Goal: Information Seeking & Learning: Learn about a topic

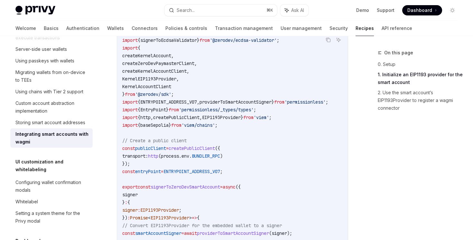
scroll to position [325, 0]
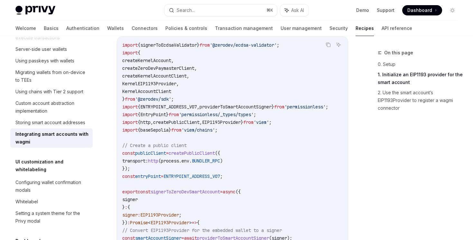
click at [123, 104] on span "import" at bounding box center [129, 107] width 15 height 6
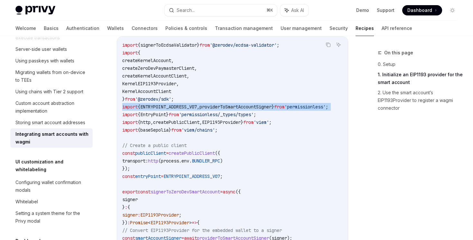
click at [123, 104] on span "import" at bounding box center [129, 107] width 15 height 6
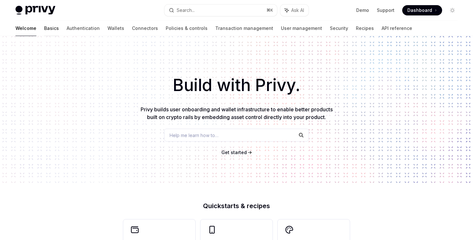
click at [44, 30] on link "Basics" at bounding box center [51, 28] width 15 height 15
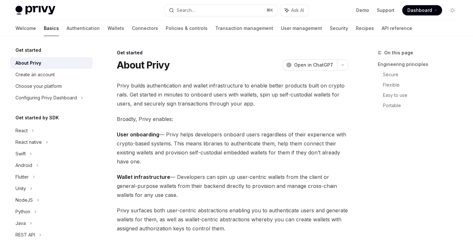
type textarea "*"
click at [239, 10] on button "Search... ⌘ K" at bounding box center [221, 11] width 112 height 12
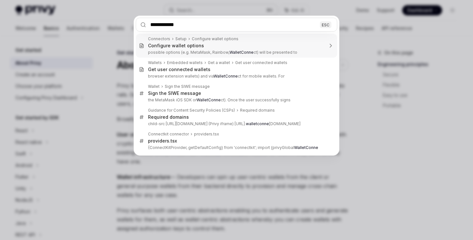
type input "**********"
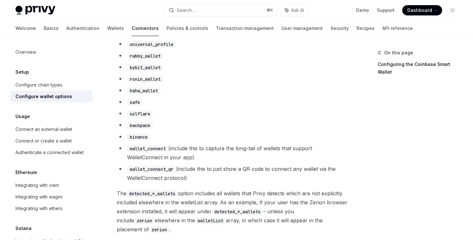
scroll to position [525, 0]
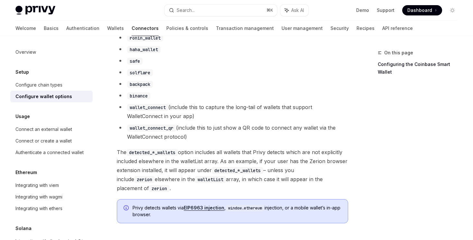
drag, startPoint x: 203, startPoint y: 107, endPoint x: 203, endPoint y: 141, distance: 34.8
click at [203, 141] on ul "detected_ethereum_wallets detected_solana_wallets metamask coinbase_wallet rain…" at bounding box center [233, 11] width 232 height 259
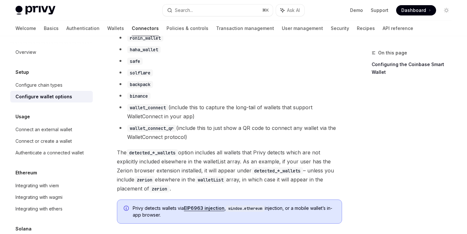
type textarea "*"
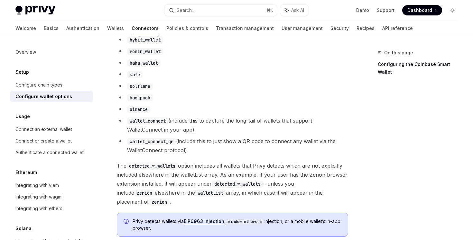
scroll to position [527, 0]
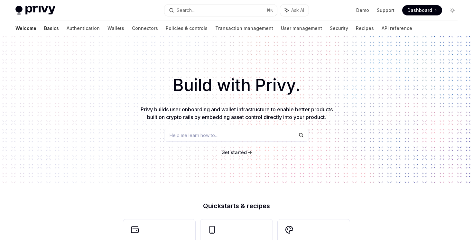
click at [44, 23] on link "Basics" at bounding box center [51, 28] width 15 height 15
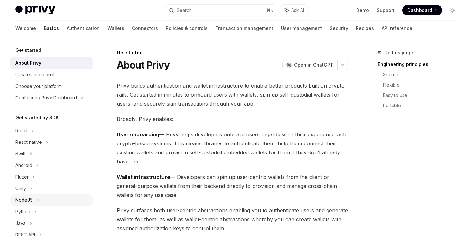
scroll to position [102, 0]
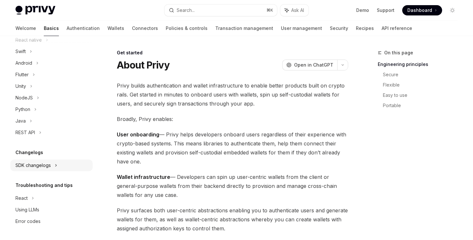
click at [58, 34] on div "SDK changelogs" at bounding box center [51, 29] width 82 height 12
type textarea "*"
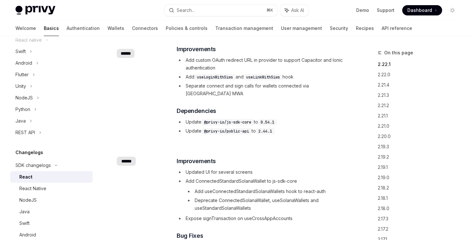
scroll to position [47, 0]
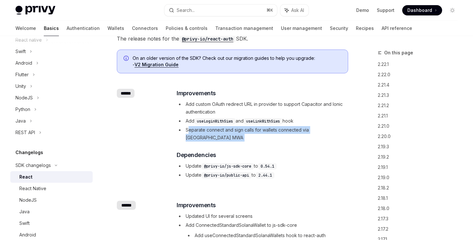
click at [188, 135] on div "​ Improvements Add custom OAuth redirect URL in provider to support Capacitor a…" at bounding box center [262, 134] width 171 height 90
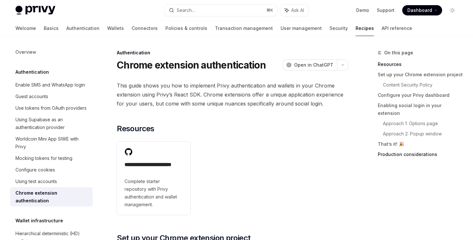
click at [415, 149] on link "Production considerations" at bounding box center [420, 154] width 85 height 10
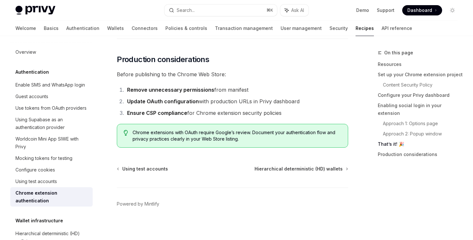
scroll to position [1837, 0]
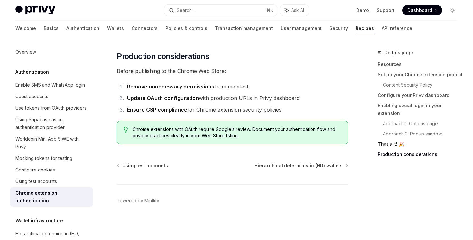
click at [388, 139] on link "That’s it! 🎉" at bounding box center [420, 144] width 85 height 10
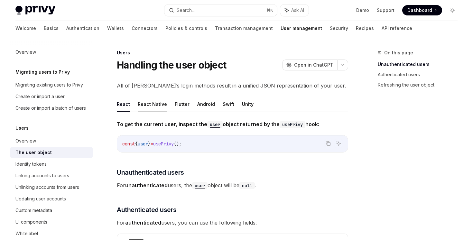
click at [154, 107] on button "React Native" at bounding box center [152, 104] width 29 height 15
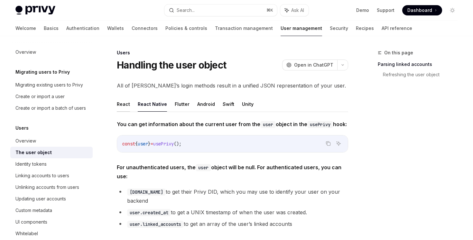
click at [124, 108] on button "React" at bounding box center [123, 104] width 13 height 15
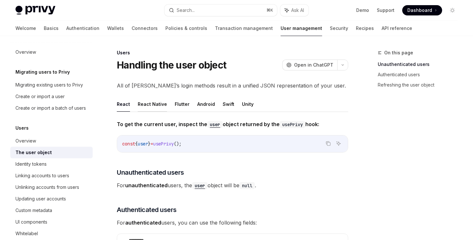
click at [149, 107] on button "React Native" at bounding box center [152, 104] width 29 height 15
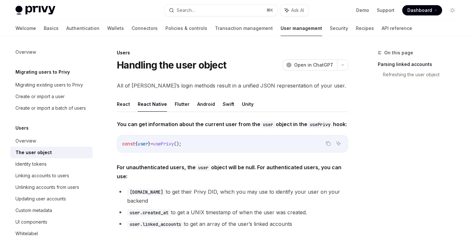
click at [129, 100] on ul "React React Native Flutter Android Swift Unity" at bounding box center [233, 104] width 232 height 15
click at [127, 103] on button "React" at bounding box center [123, 104] width 13 height 15
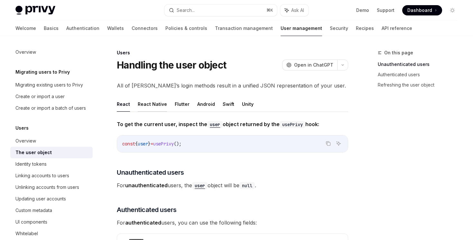
click at [157, 108] on button "React Native" at bounding box center [152, 104] width 29 height 15
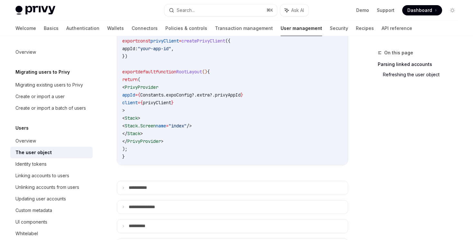
scroll to position [294, 0]
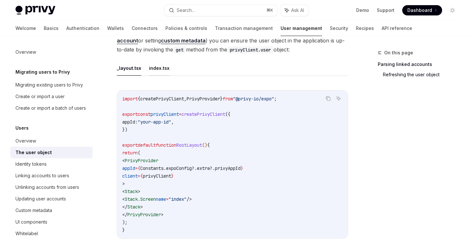
click at [160, 63] on button "index.tsx" at bounding box center [159, 68] width 21 height 15
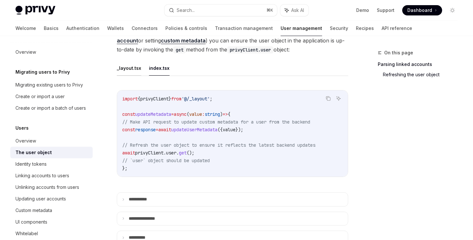
click at [125, 64] on button "_layout.tsx" at bounding box center [129, 68] width 24 height 15
type textarea "*"
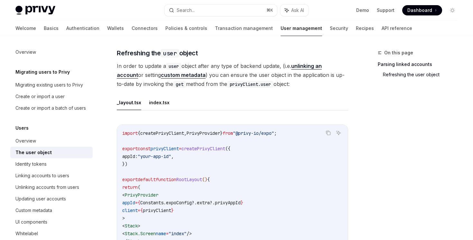
scroll to position [230, 0]
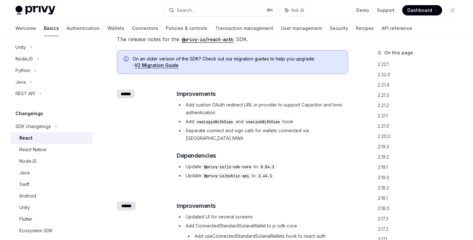
scroll to position [47, 0]
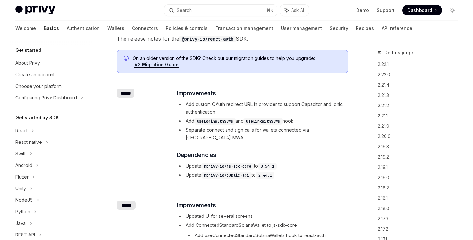
scroll to position [141, 0]
